Goal: Use online tool/utility: Use online tool/utility

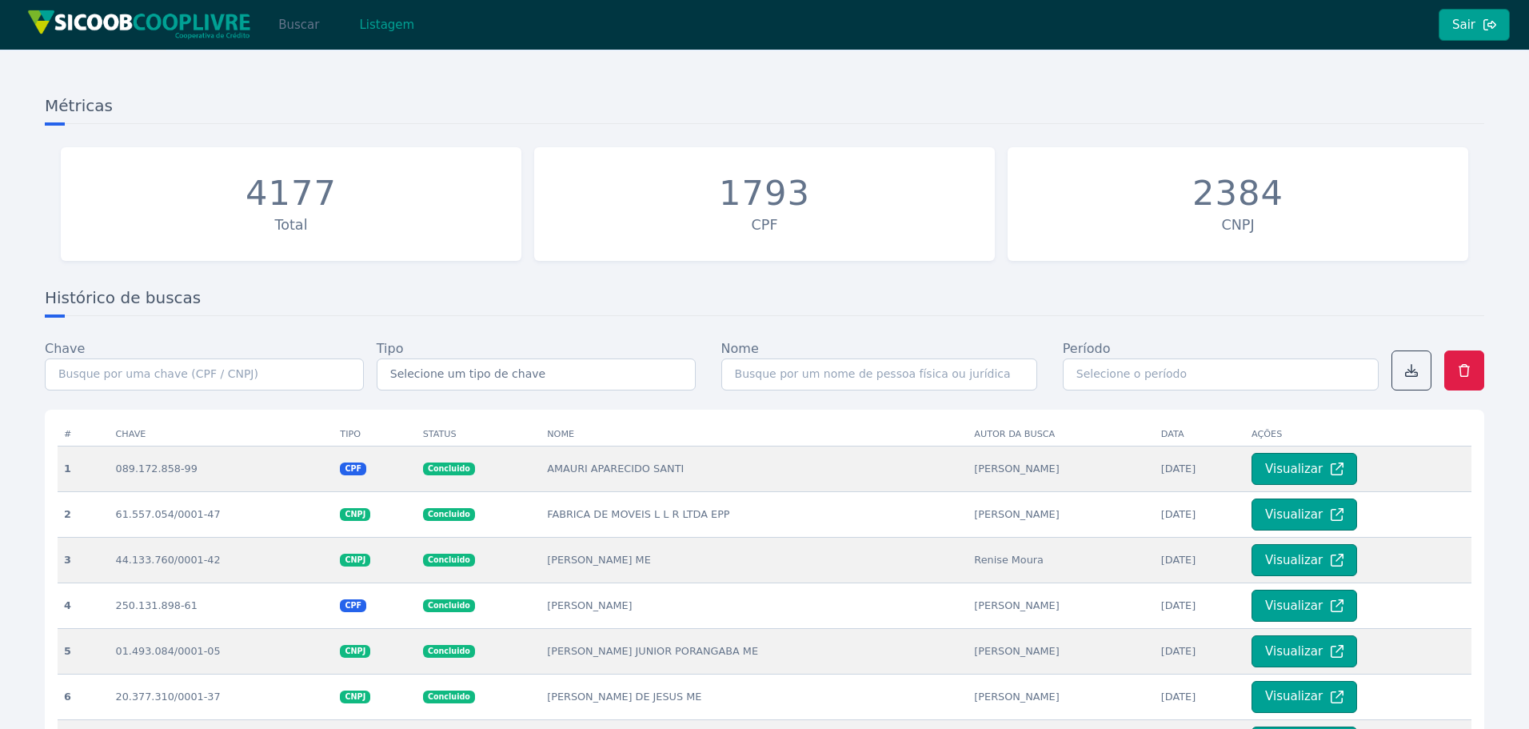
click at [300, 28] on button "Buscar" at bounding box center [299, 25] width 68 height 32
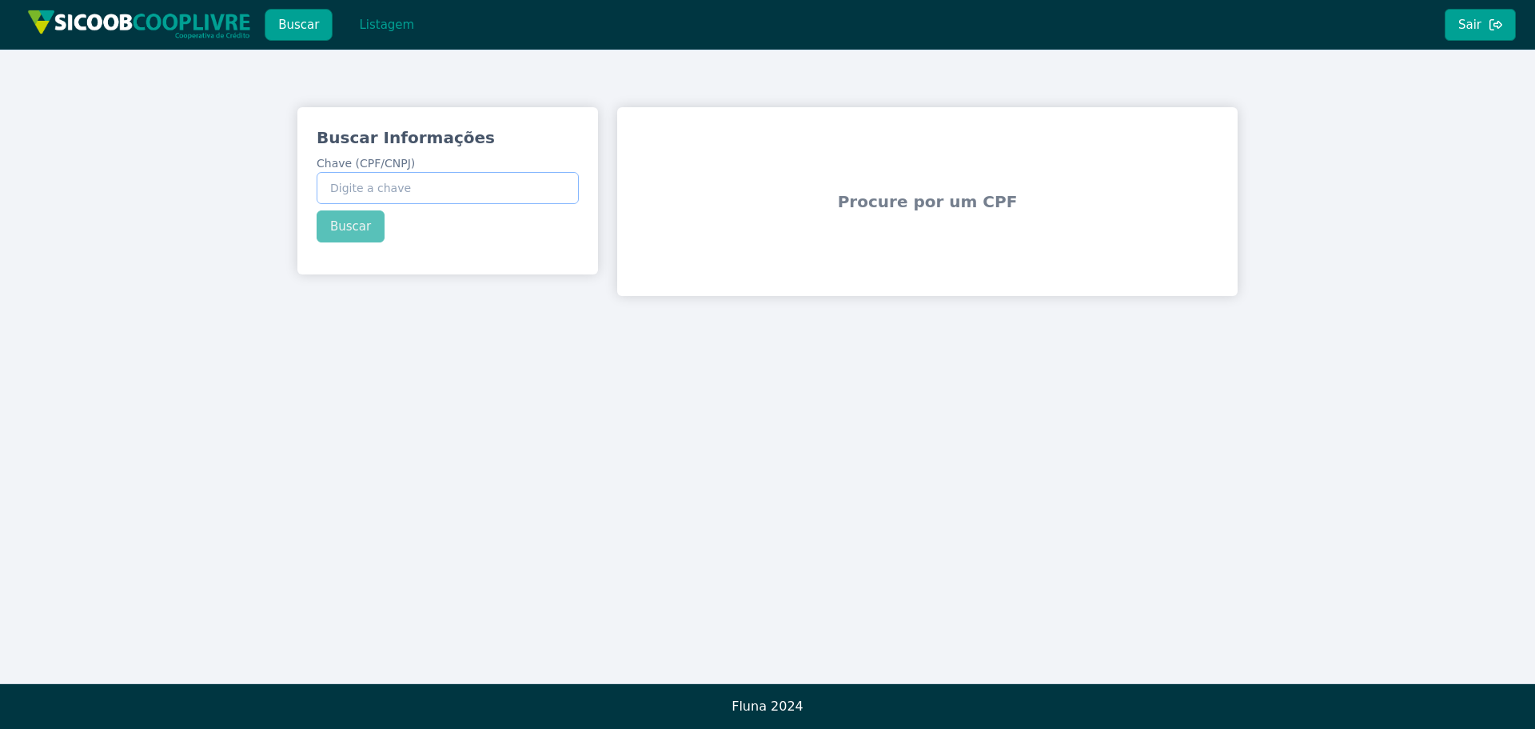
click at [390, 187] on input "Chave (CPF/CNPJ)" at bounding box center [448, 188] width 262 height 32
paste input "302.219.028-05"
type input "302.219.028-05"
click at [362, 233] on div "Buscar Informações Chave (CPF/CNPJ) 302.219.028-05 Buscar" at bounding box center [447, 184] width 301 height 154
click at [348, 226] on button "Buscar" at bounding box center [351, 226] width 68 height 32
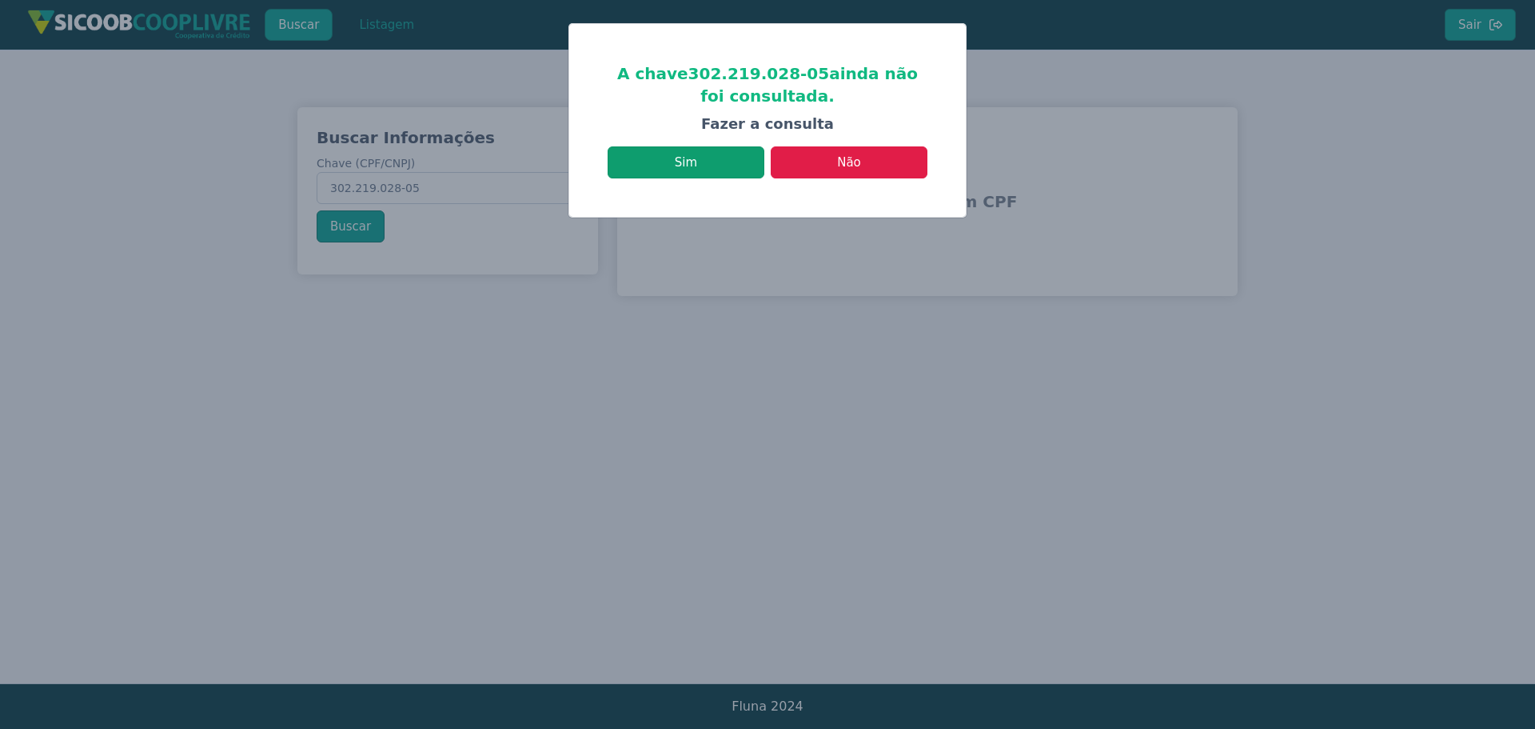
click at [694, 163] on button "Sim" at bounding box center [686, 162] width 157 height 32
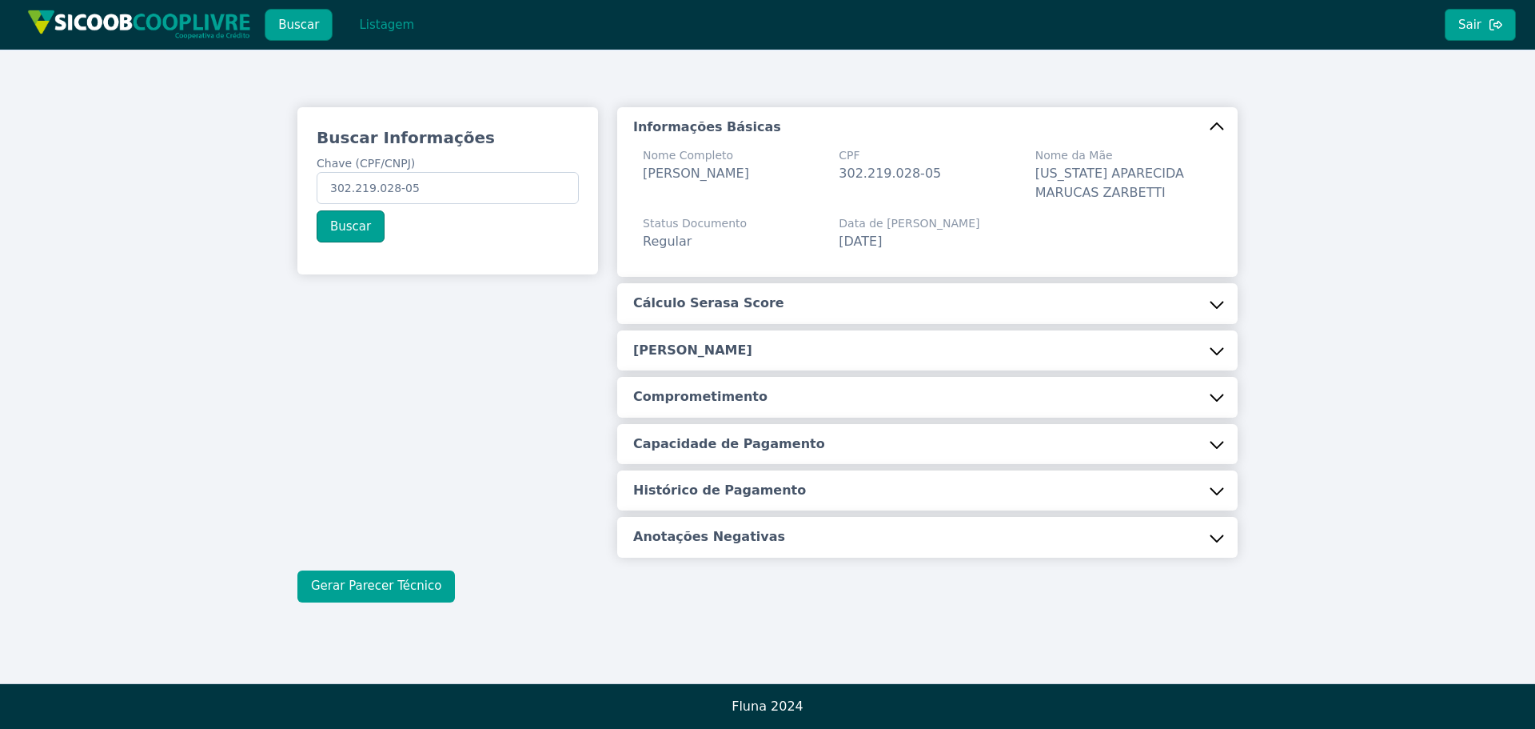
click at [385, 585] on button "Gerar Parecer Técnico" at bounding box center [376, 586] width 158 height 32
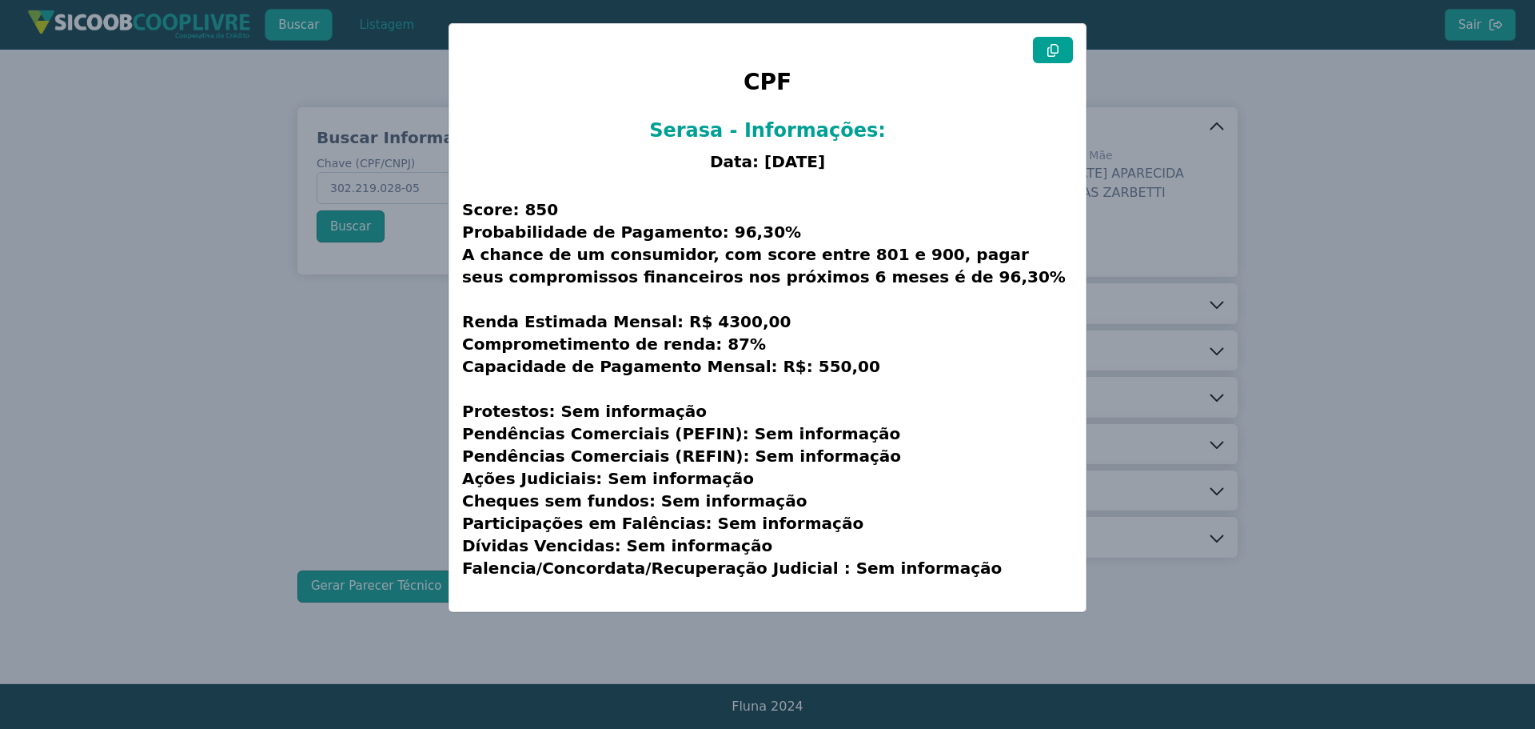
click at [1060, 46] on button at bounding box center [1053, 50] width 40 height 26
